Goal: Task Accomplishment & Management: Manage account settings

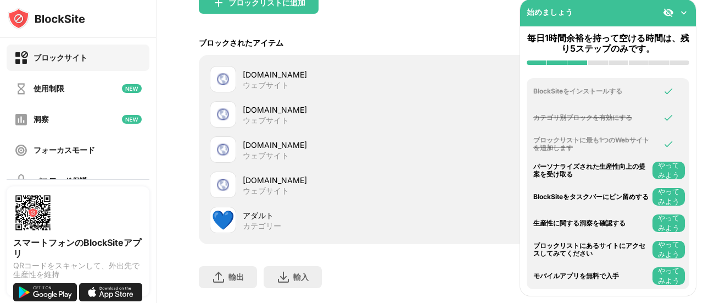
scroll to position [165, 0]
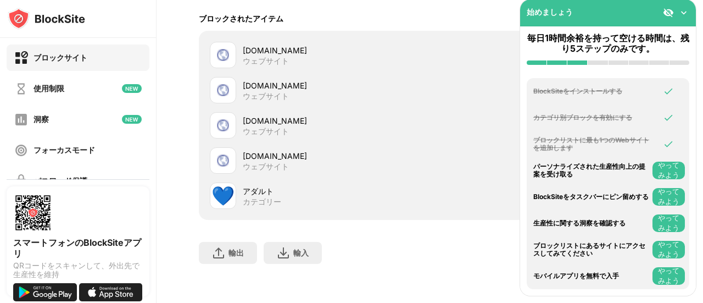
click at [306, 55] on font "[DOMAIN_NAME]" at bounding box center [275, 50] width 64 height 9
click at [295, 54] on font "[DOMAIN_NAME]" at bounding box center [275, 50] width 64 height 9
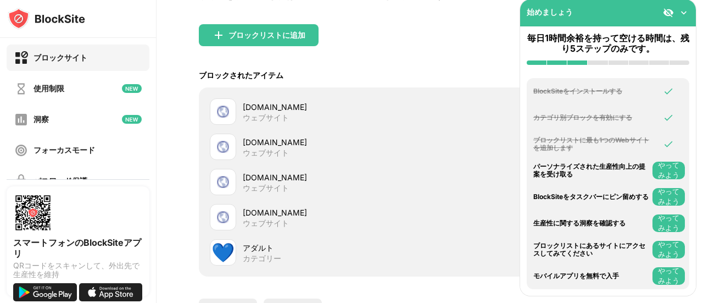
scroll to position [110, 0]
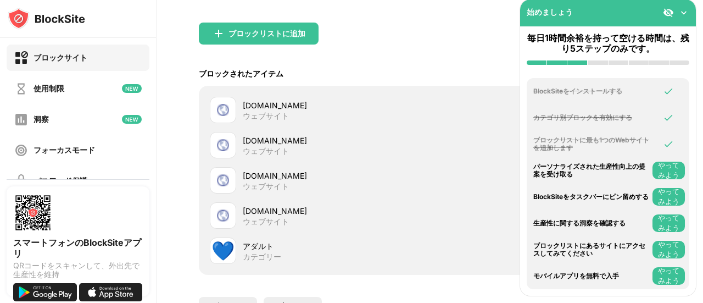
click at [475, 57] on div "ブロックリストに追加" at bounding box center [430, 43] width 462 height 40
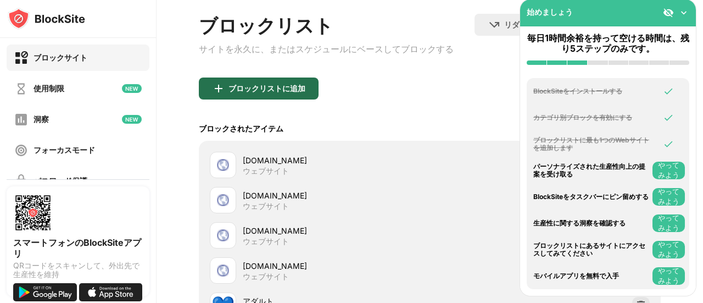
click at [270, 91] on font "ブロックリストに追加" at bounding box center [267, 88] width 77 height 9
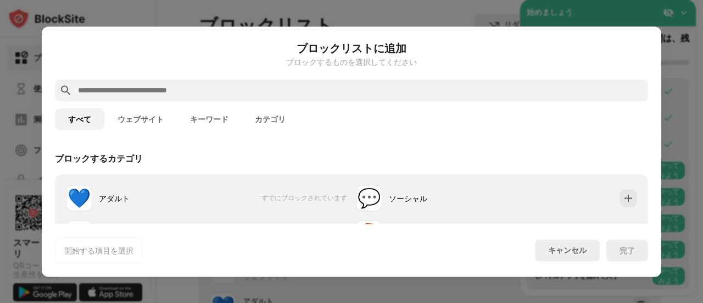
click at [270, 91] on input "text" at bounding box center [360, 90] width 567 height 13
click at [454, 10] on div at bounding box center [351, 151] width 703 height 303
